Goal: Information Seeking & Learning: Learn about a topic

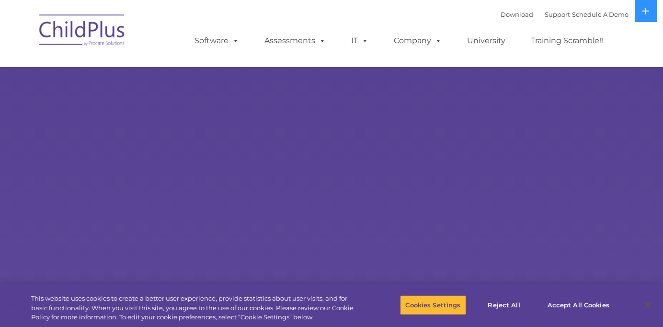
select select "MEDIUM"
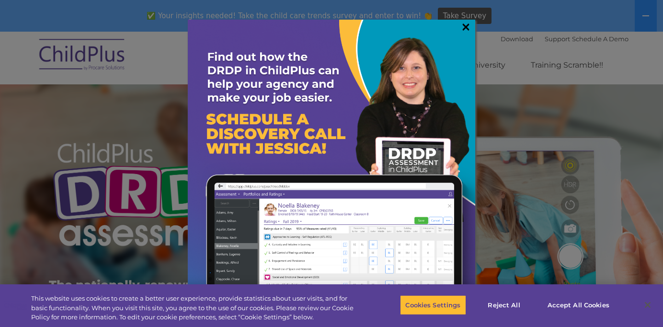
click at [466, 27] on link "×" at bounding box center [465, 27] width 11 height 10
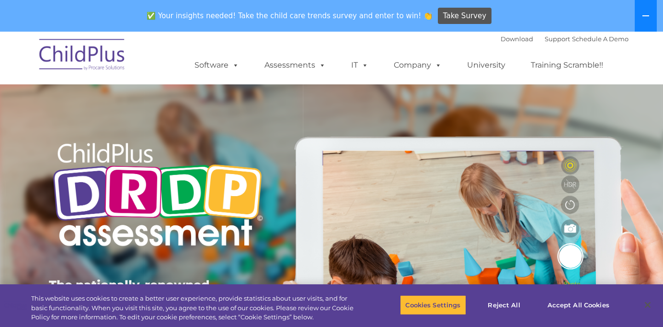
click at [648, 19] on icon at bounding box center [646, 16] width 8 height 8
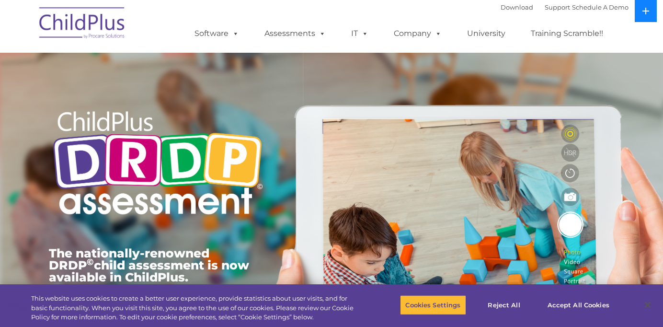
click at [648, 19] on button at bounding box center [646, 11] width 22 height 22
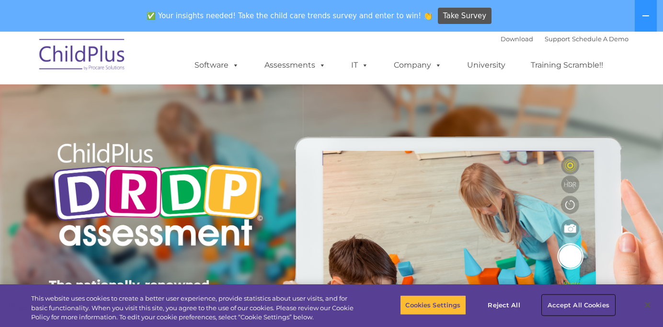
click at [557, 308] on button "Accept All Cookies" at bounding box center [578, 305] width 72 height 20
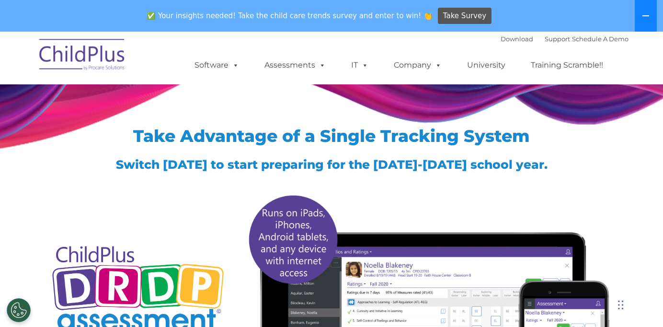
click at [642, 14] on icon at bounding box center [646, 16] width 8 height 8
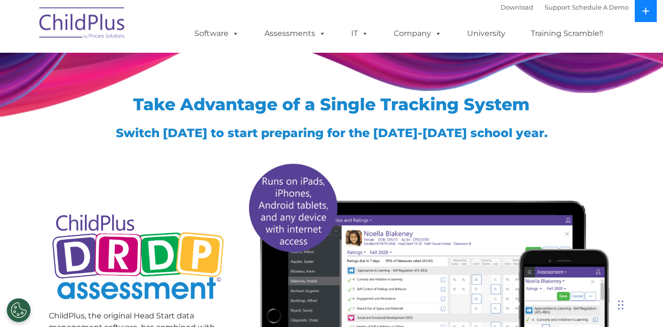
click at [642, 14] on icon at bounding box center [646, 11] width 8 height 8
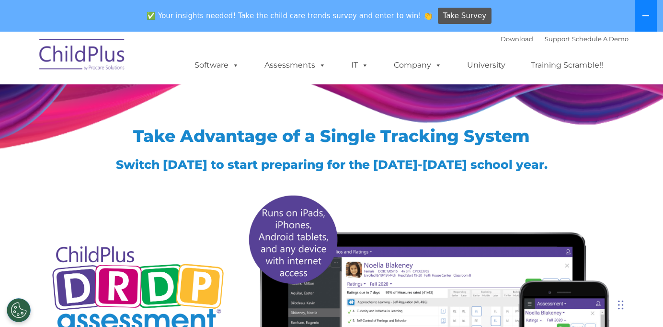
click at [642, 14] on icon at bounding box center [646, 16] width 8 height 8
